Goal: Task Accomplishment & Management: Use online tool/utility

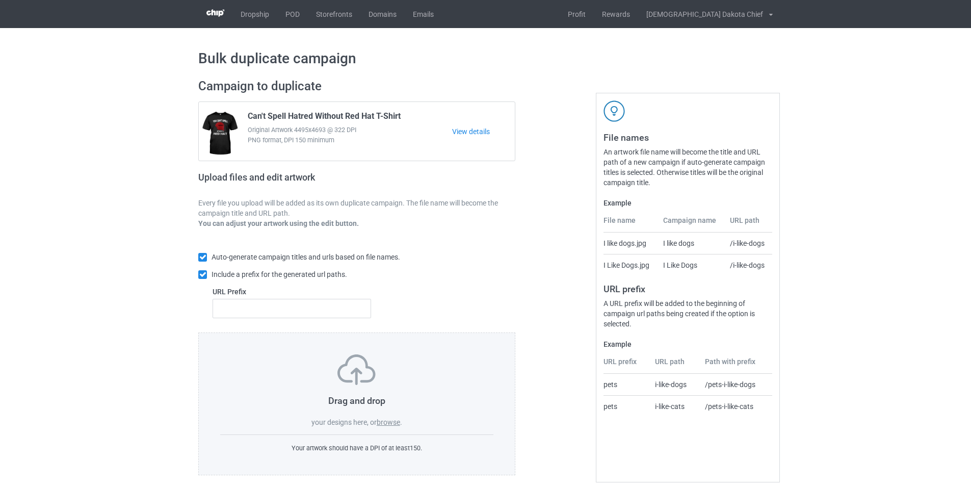
click at [384, 421] on label "browse" at bounding box center [388, 422] width 23 height 8
click at [0, 0] on input "browse" at bounding box center [0, 0] width 0 height 0
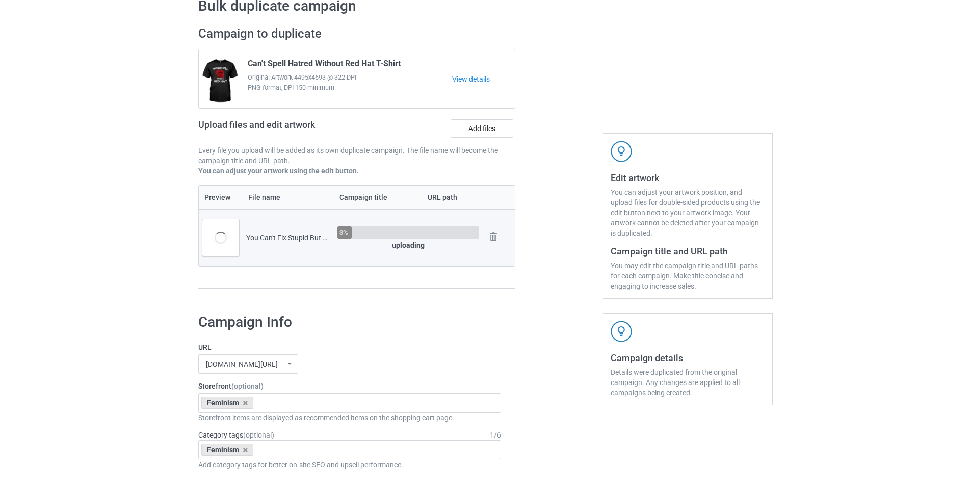
scroll to position [204, 0]
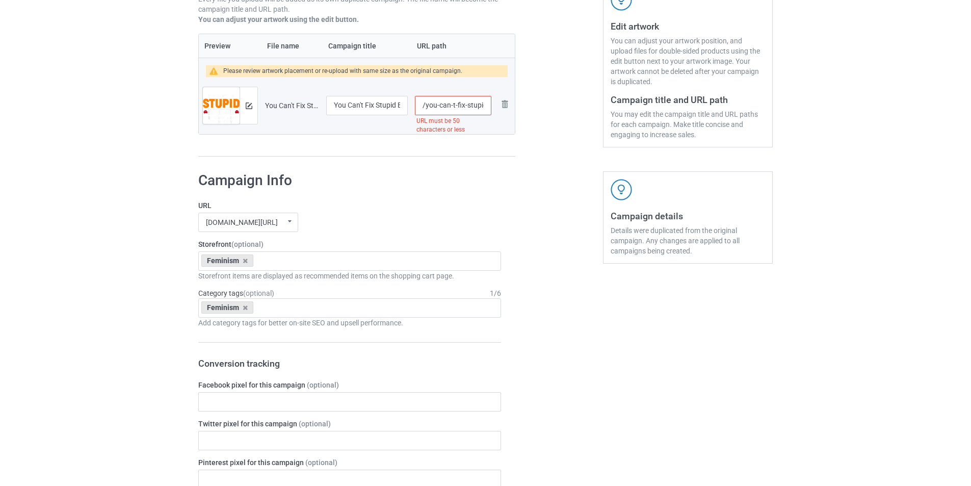
click at [452, 105] on input "/you-can-t-fix-stupid-but-the-hats-sure-make-it-easy-identify-t-shirt" at bounding box center [453, 105] width 76 height 19
drag, startPoint x: 454, startPoint y: 105, endPoint x: 425, endPoint y: 103, distance: 28.6
click at [425, 103] on input "/you-cant-fix-stupid-but-the-hats-sure-make-it-easy-identify-t-shirt" at bounding box center [453, 105] width 76 height 19
drag, startPoint x: 454, startPoint y: 105, endPoint x: 552, endPoint y: 112, distance: 98.0
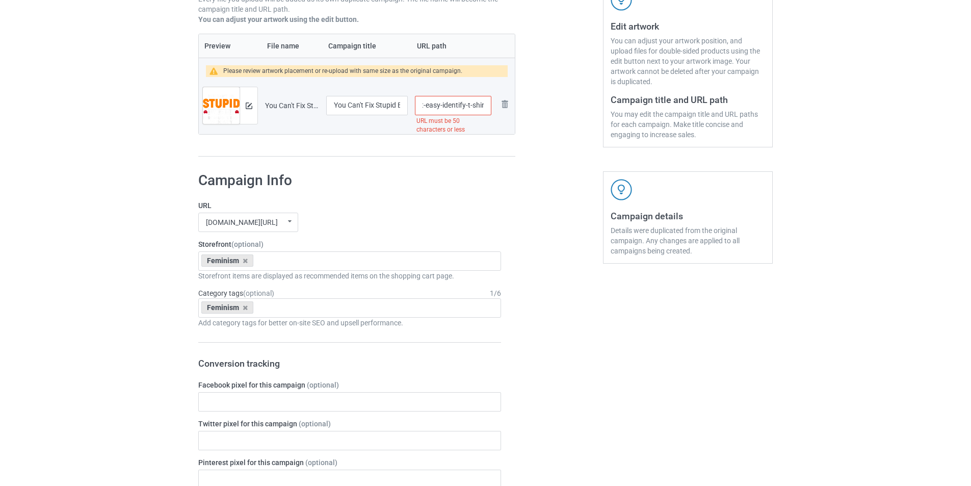
click at [552, 112] on div "Campaign to duplicate Can't Spell Hatred Without Red Hat T-Shirt Original Artwo…" at bounding box center [485, 16] width 588 height 297
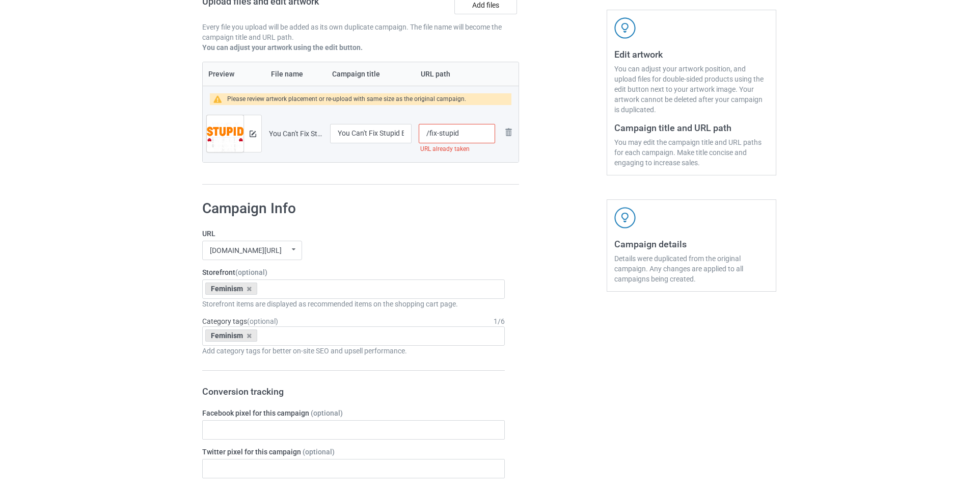
scroll to position [153, 0]
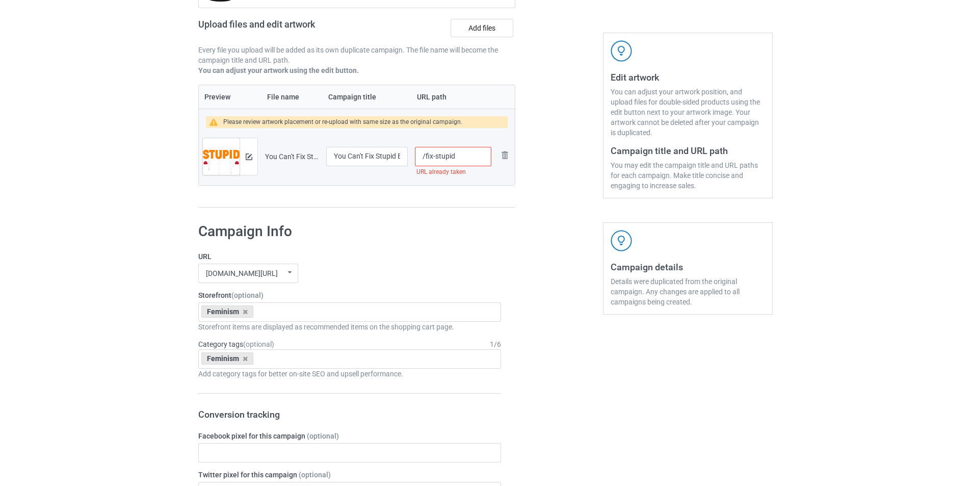
click at [471, 156] on input "/fix-stupid" at bounding box center [453, 156] width 76 height 19
type input "/fix-stupid1"
click at [252, 152] on div at bounding box center [248, 156] width 18 height 37
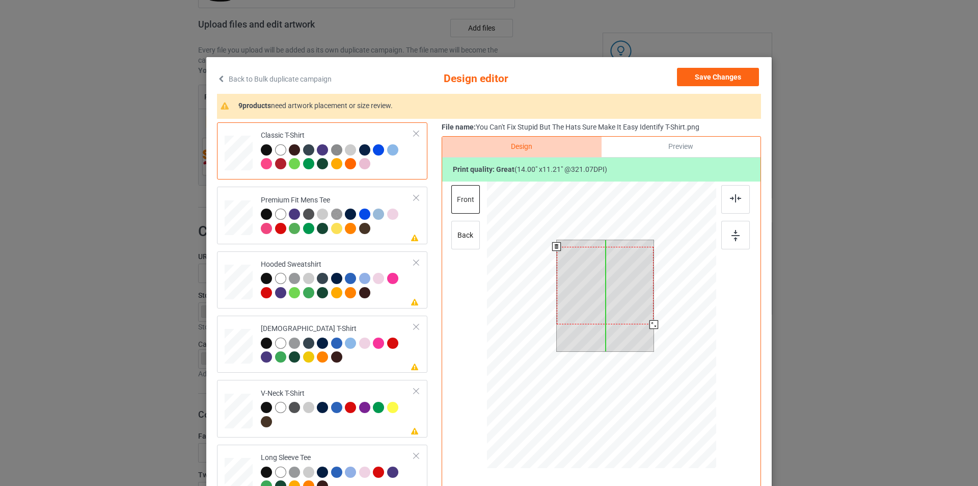
drag, startPoint x: 615, startPoint y: 297, endPoint x: 615, endPoint y: 304, distance: 6.6
click at [615, 304] on div at bounding box center [605, 285] width 97 height 77
drag, startPoint x: 649, startPoint y: 324, endPoint x: 644, endPoint y: 317, distance: 7.6
click at [644, 317] on div at bounding box center [648, 319] width 9 height 9
click at [624, 294] on div at bounding box center [605, 283] width 85 height 68
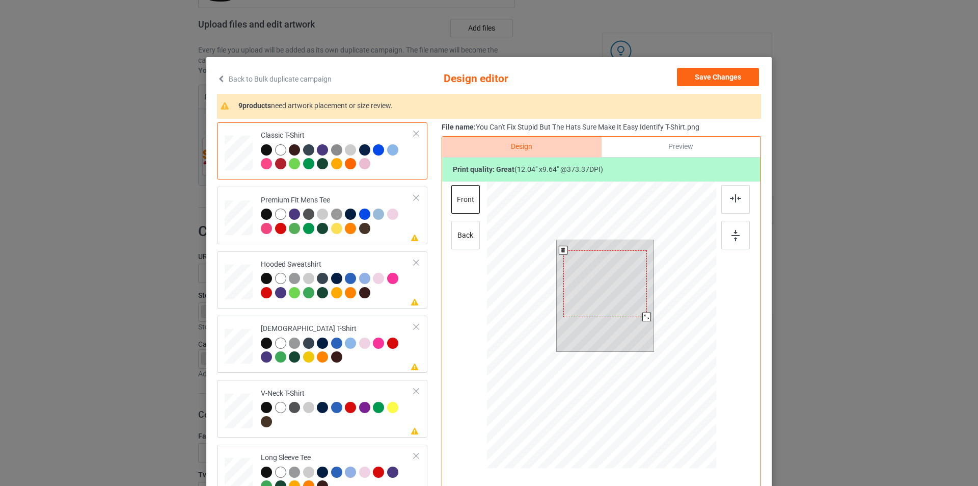
click at [642, 316] on div at bounding box center [646, 316] width 9 height 9
click at [379, 230] on div at bounding box center [337, 222] width 153 height 28
click at [618, 282] on div at bounding box center [606, 283] width 84 height 67
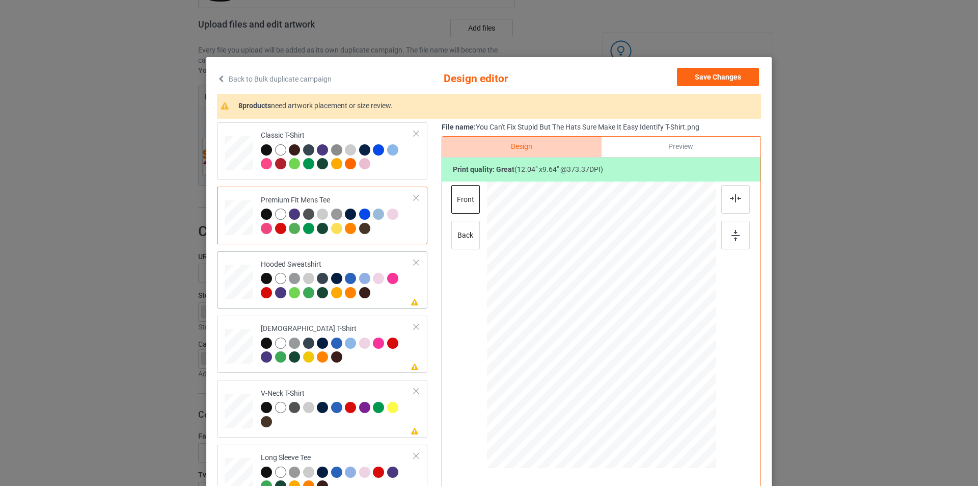
click at [384, 292] on div at bounding box center [337, 287] width 153 height 28
click at [608, 275] on div at bounding box center [604, 288] width 71 height 57
click at [378, 329] on div "[DEMOGRAPHIC_DATA] T-Shirt" at bounding box center [337, 343] width 153 height 38
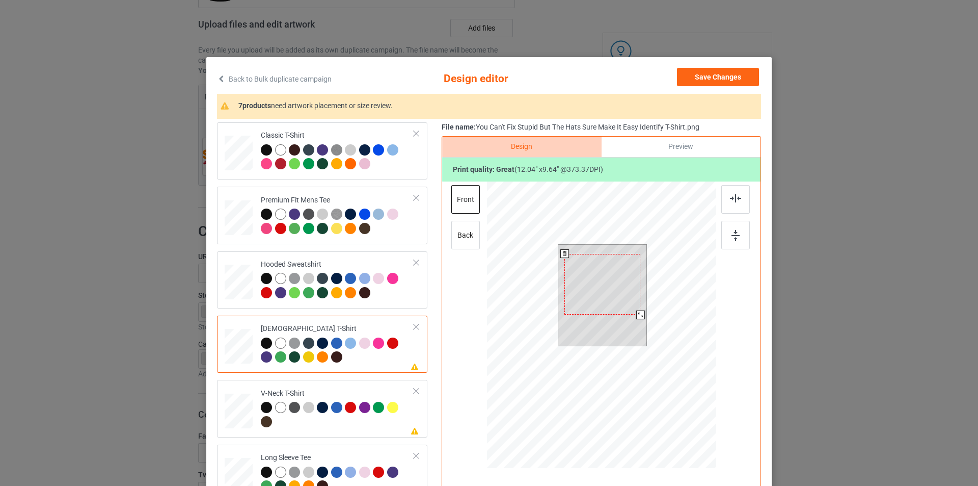
click at [605, 290] on div at bounding box center [603, 284] width 76 height 61
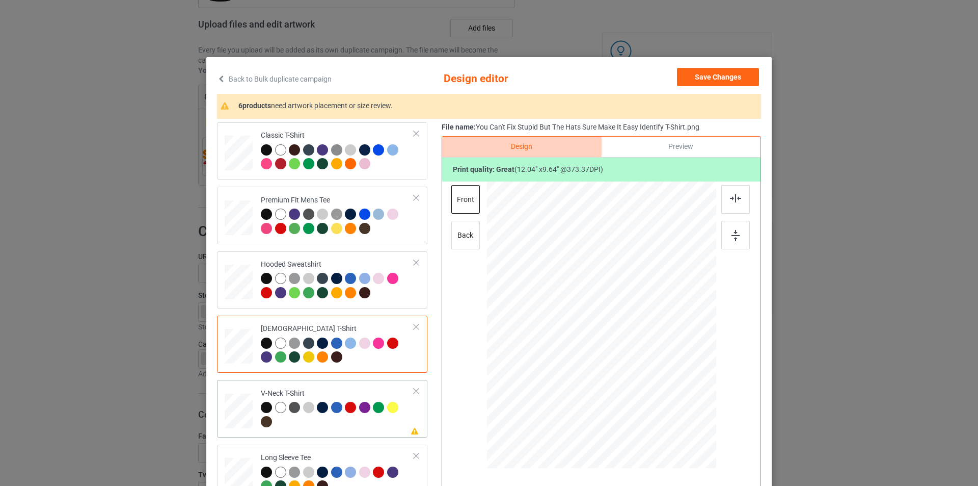
click at [370, 391] on div "V-Neck T-Shirt" at bounding box center [337, 407] width 153 height 38
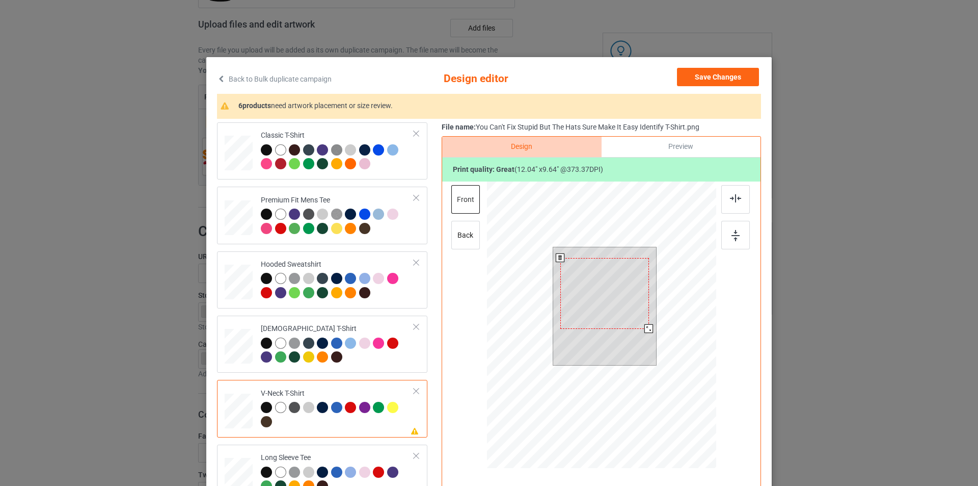
click at [605, 284] on div at bounding box center [604, 293] width 89 height 71
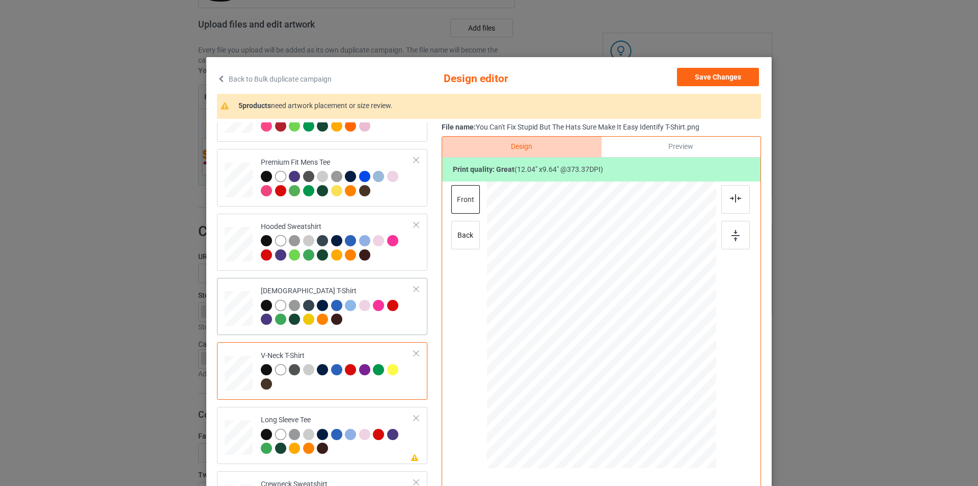
scroll to position [102, 0]
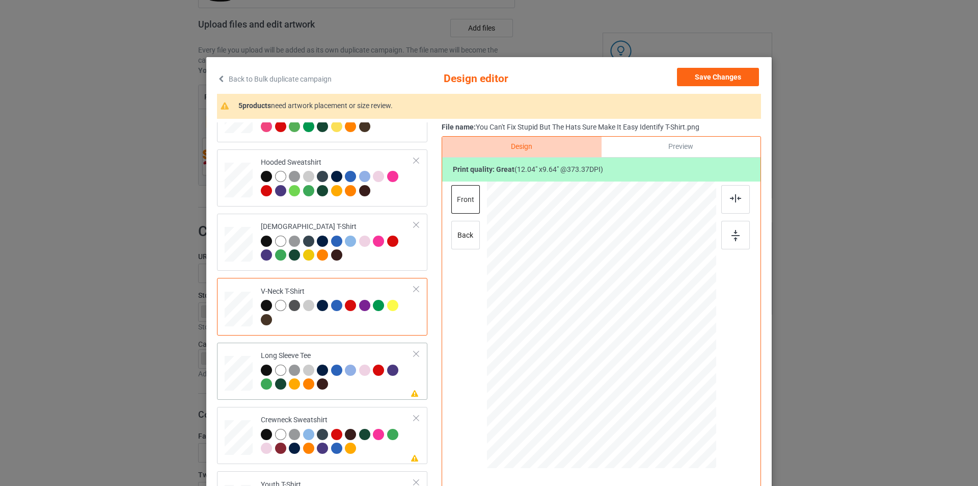
click at [365, 383] on div at bounding box center [337, 378] width 153 height 28
click at [598, 282] on div at bounding box center [601, 313] width 265 height 265
click at [598, 282] on div at bounding box center [607, 290] width 73 height 59
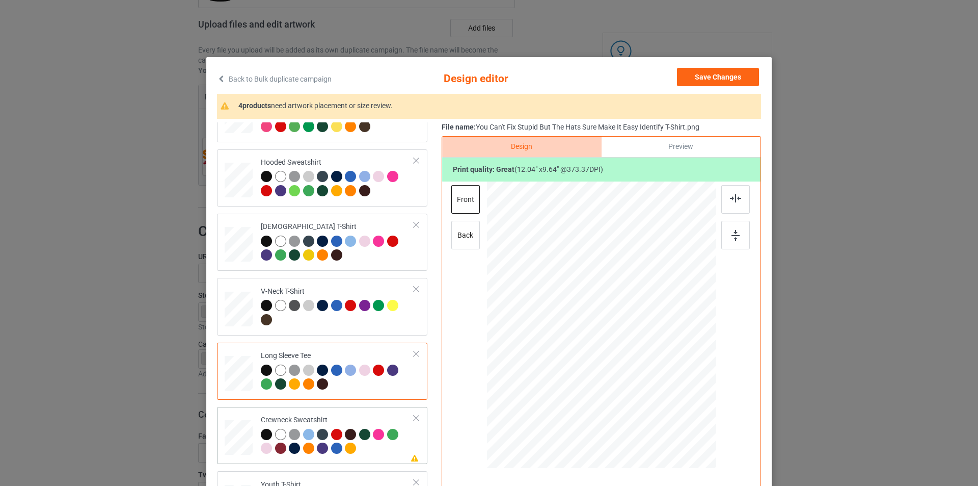
click at [365, 418] on div "Crewneck Sweatshirt" at bounding box center [337, 434] width 153 height 38
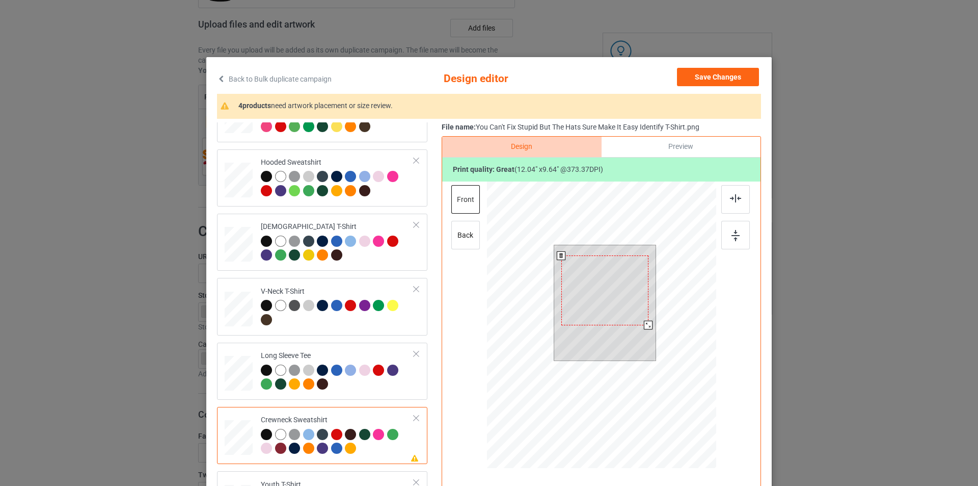
click at [595, 280] on div at bounding box center [604, 290] width 87 height 70
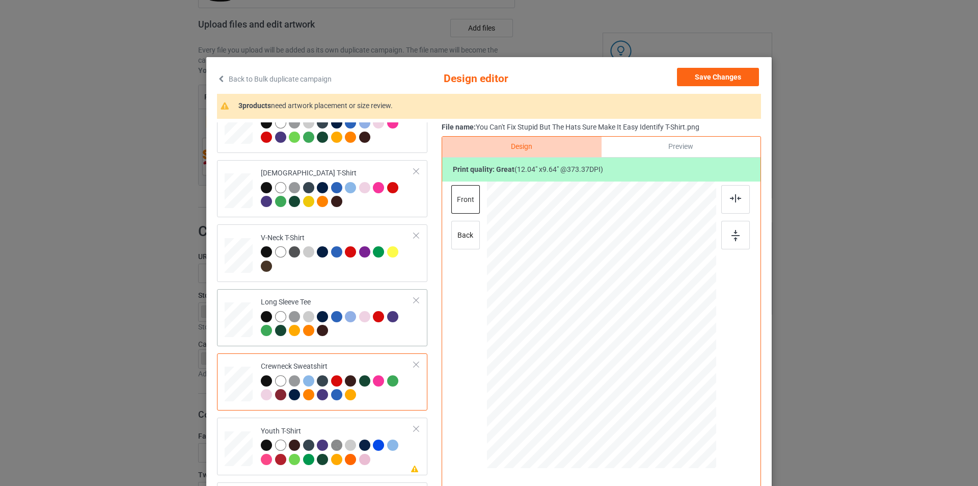
scroll to position [204, 0]
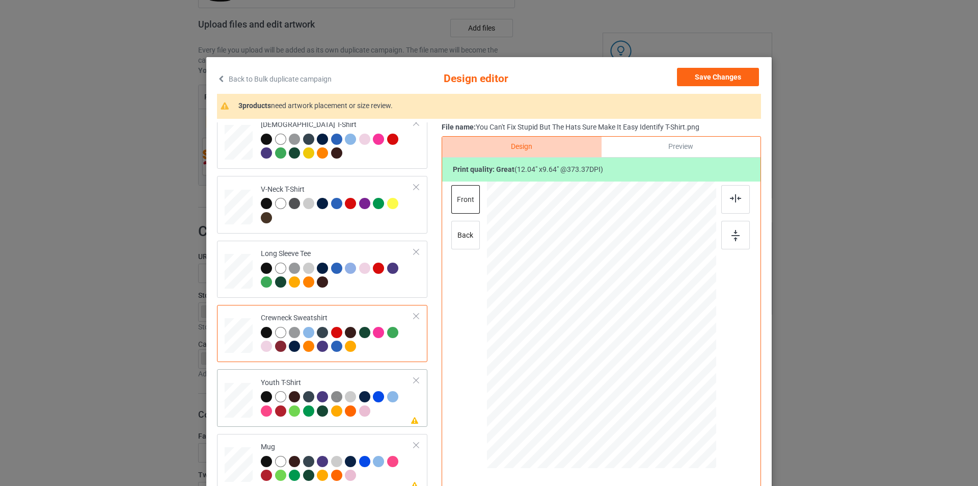
click at [374, 378] on div "Youth T-Shirt" at bounding box center [337, 397] width 153 height 38
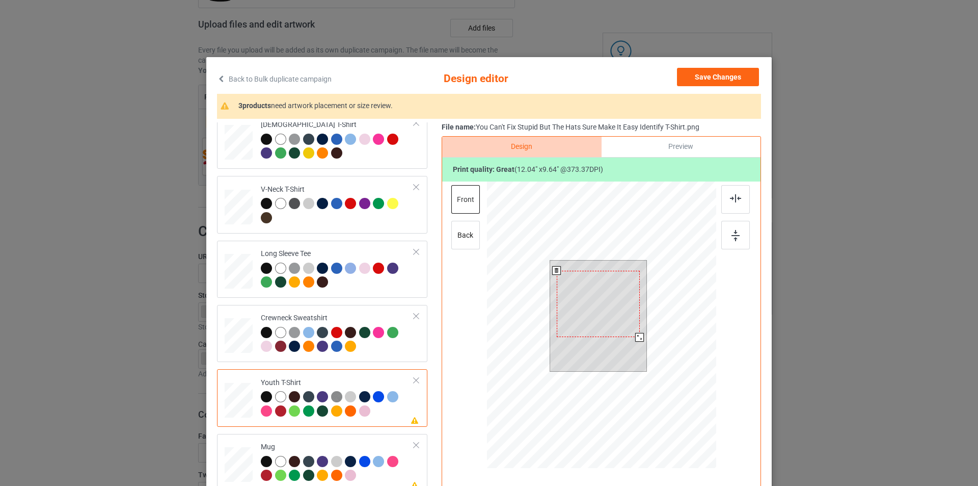
click at [584, 279] on div at bounding box center [598, 304] width 83 height 66
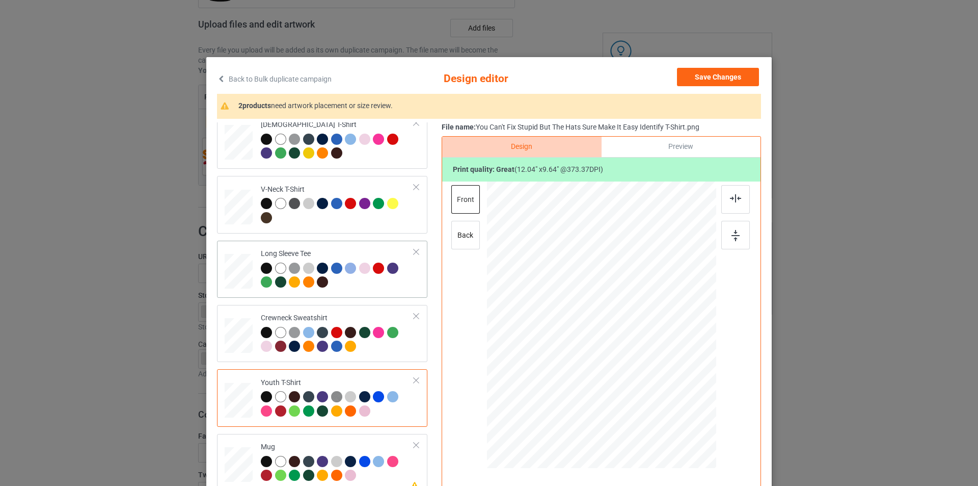
scroll to position [239, 0]
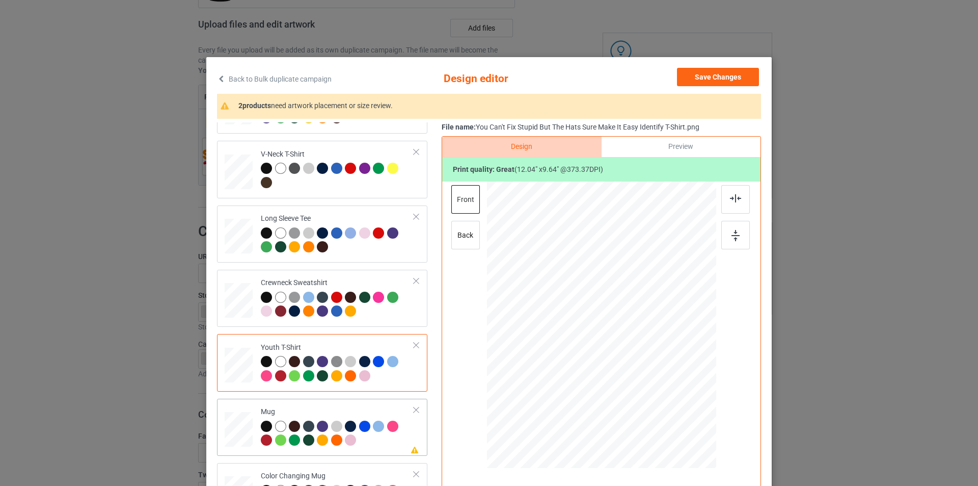
click at [379, 443] on div at bounding box center [337, 434] width 153 height 28
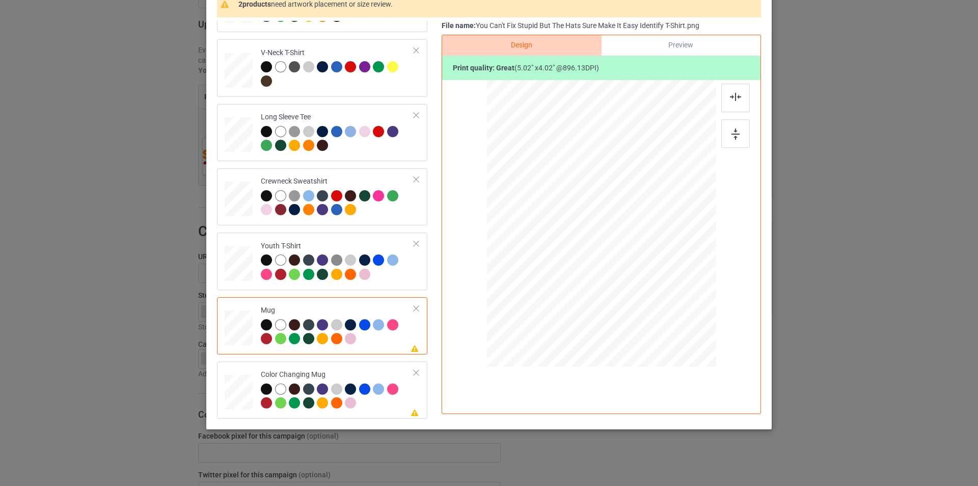
scroll to position [102, 0]
drag, startPoint x: 666, startPoint y: 278, endPoint x: 632, endPoint y: 247, distance: 45.4
click at [632, 247] on div at bounding box center [635, 250] width 9 height 9
drag, startPoint x: 605, startPoint y: 220, endPoint x: 667, endPoint y: 218, distance: 62.2
click at [667, 218] on div at bounding box center [664, 220] width 68 height 54
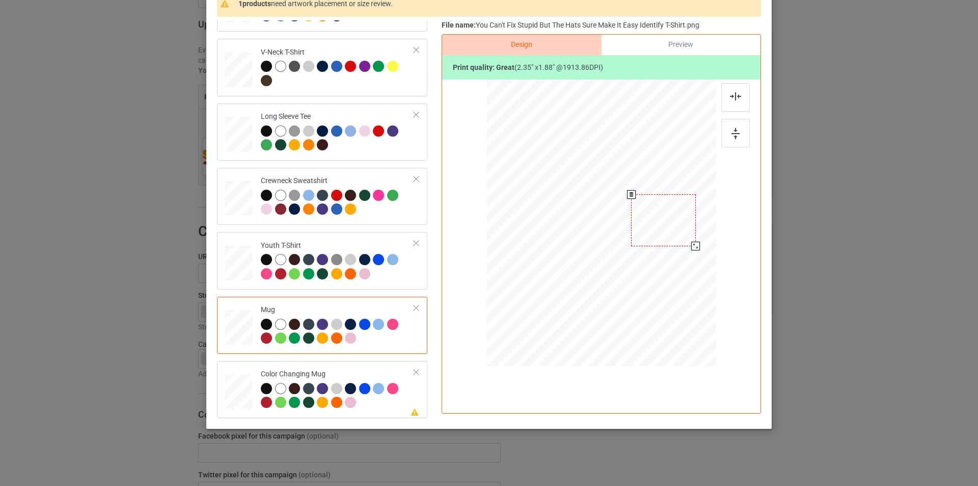
click at [693, 247] on div at bounding box center [695, 246] width 9 height 9
click at [663, 222] on div at bounding box center [664, 218] width 64 height 51
click at [693, 244] on div at bounding box center [697, 244] width 9 height 9
click at [366, 372] on div "Color Changing Mug" at bounding box center [337, 388] width 153 height 38
click at [677, 210] on div at bounding box center [664, 219] width 65 height 52
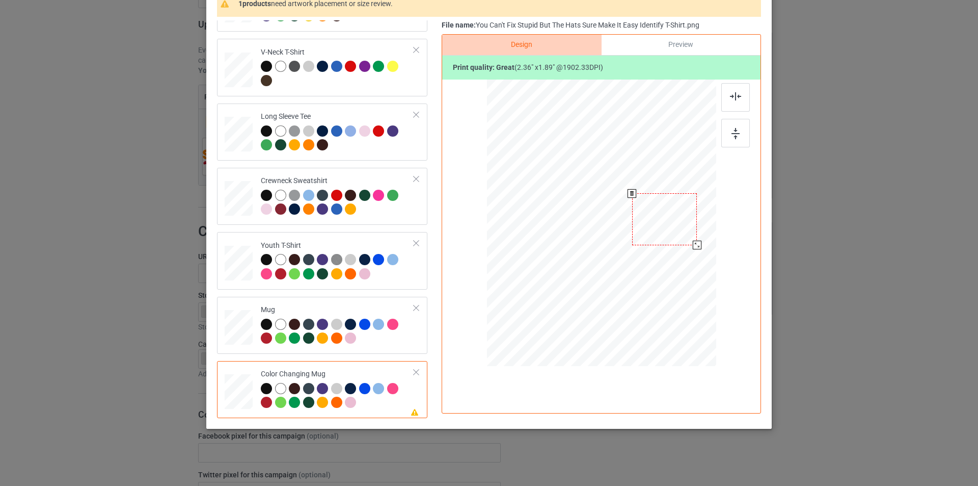
click at [670, 216] on div at bounding box center [664, 219] width 65 height 52
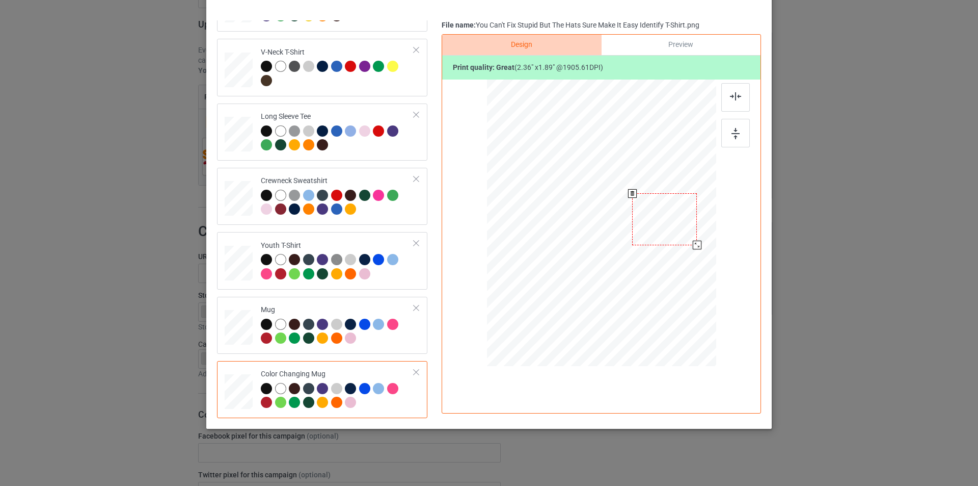
click at [693, 246] on div at bounding box center [697, 244] width 9 height 9
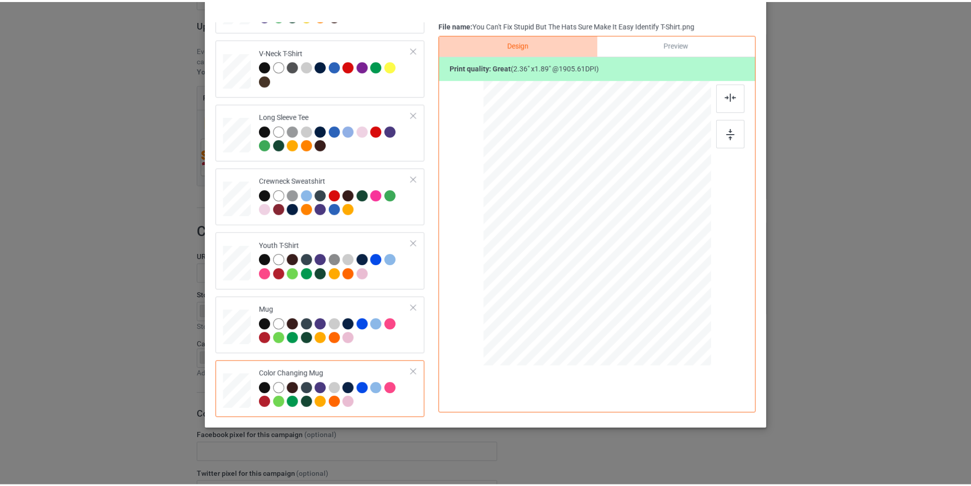
scroll to position [0, 0]
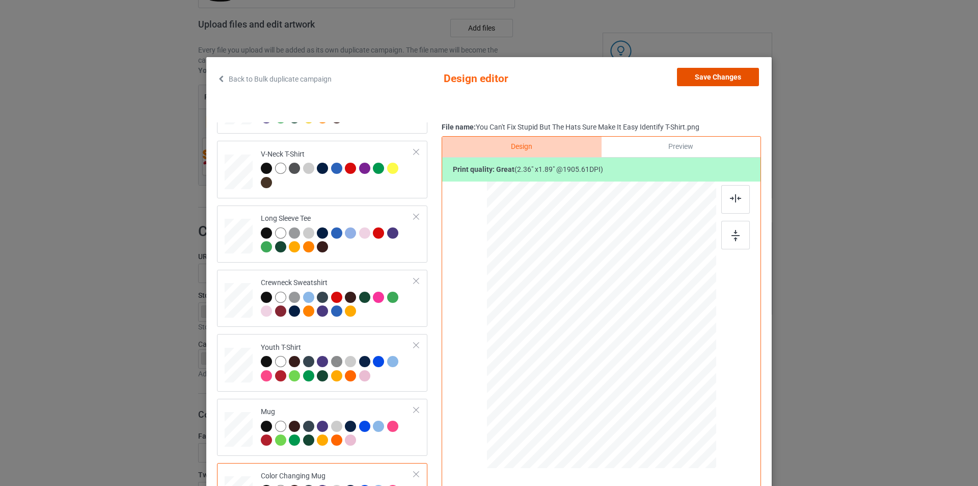
click at [736, 80] on button "Save Changes" at bounding box center [718, 77] width 82 height 18
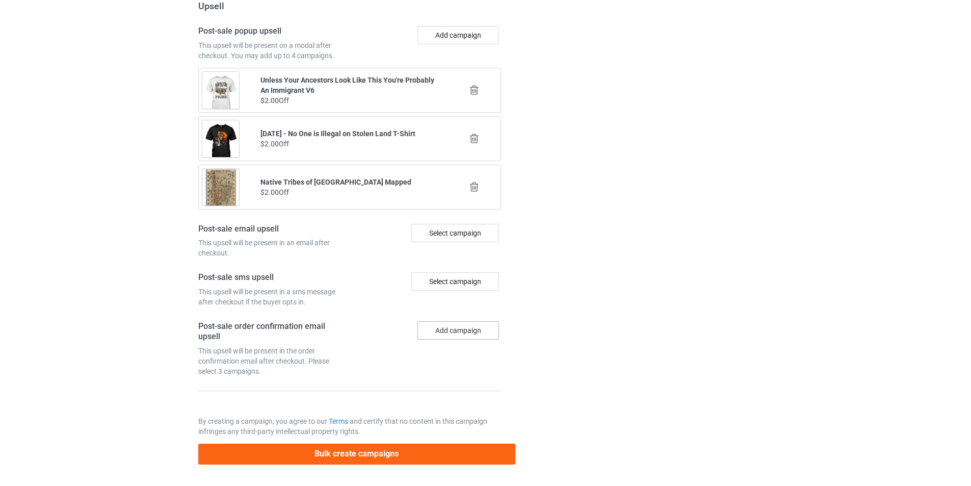
scroll to position [972, 0]
click at [380, 462] on button "Bulk create campaigns" at bounding box center [356, 453] width 317 height 21
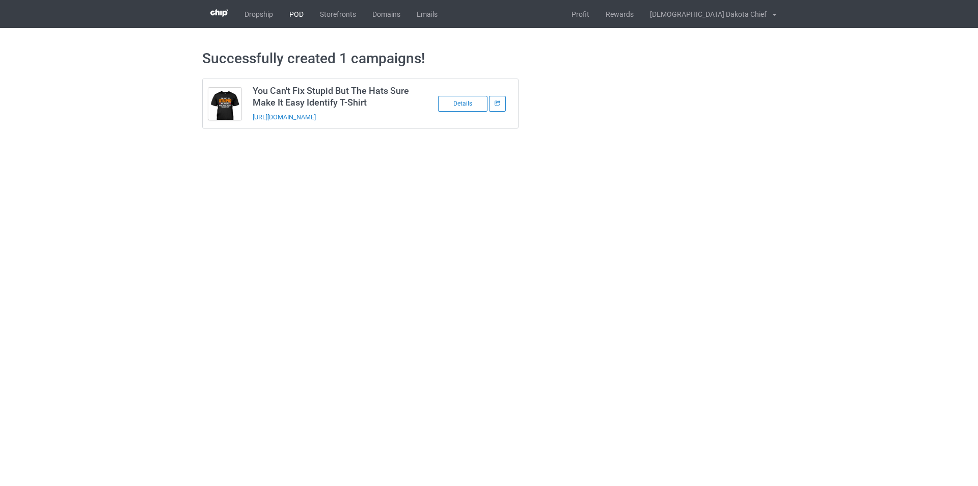
click at [293, 13] on link "POD" at bounding box center [296, 14] width 31 height 28
